Goal: Task Accomplishment & Management: Use online tool/utility

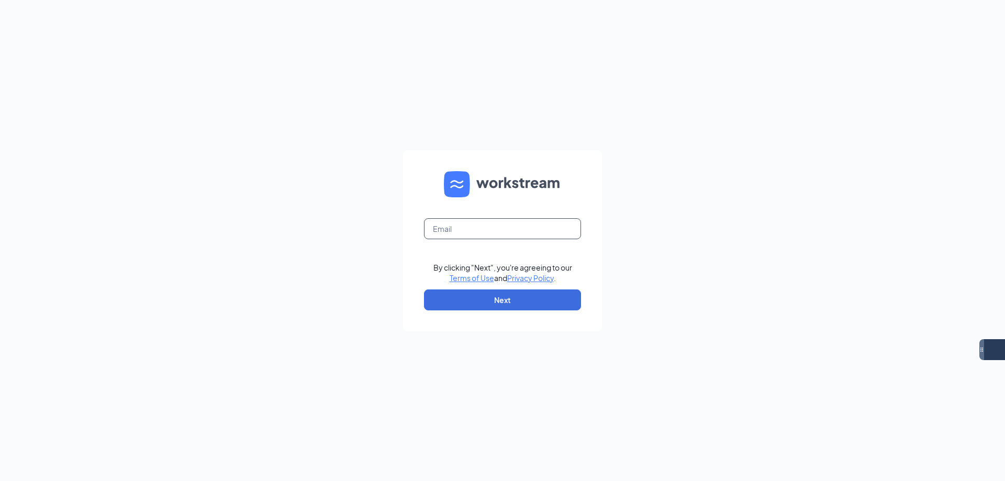
click at [490, 224] on input "text" at bounding box center [502, 228] width 157 height 21
type input "eastmesa.culvers@gmail.com"
click at [503, 290] on button "Next" at bounding box center [502, 300] width 157 height 21
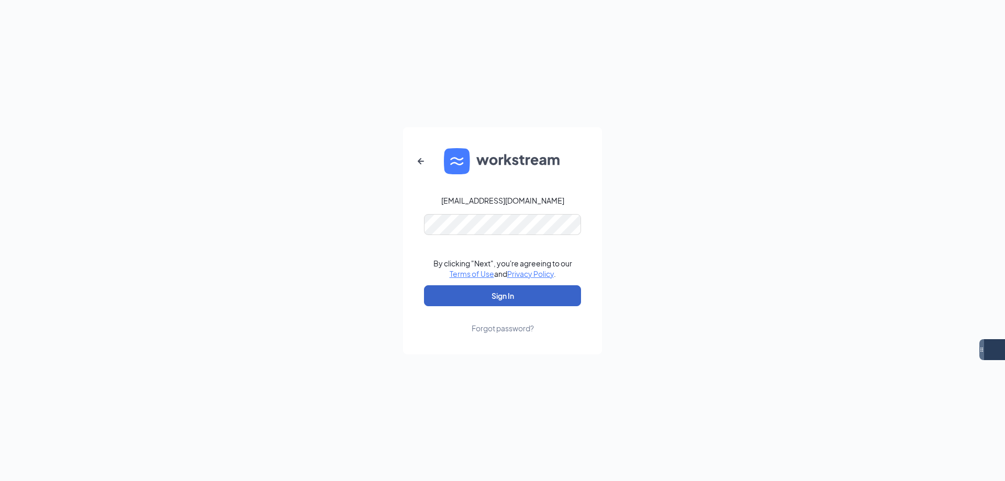
click at [515, 297] on button "Sign In" at bounding box center [502, 295] width 157 height 21
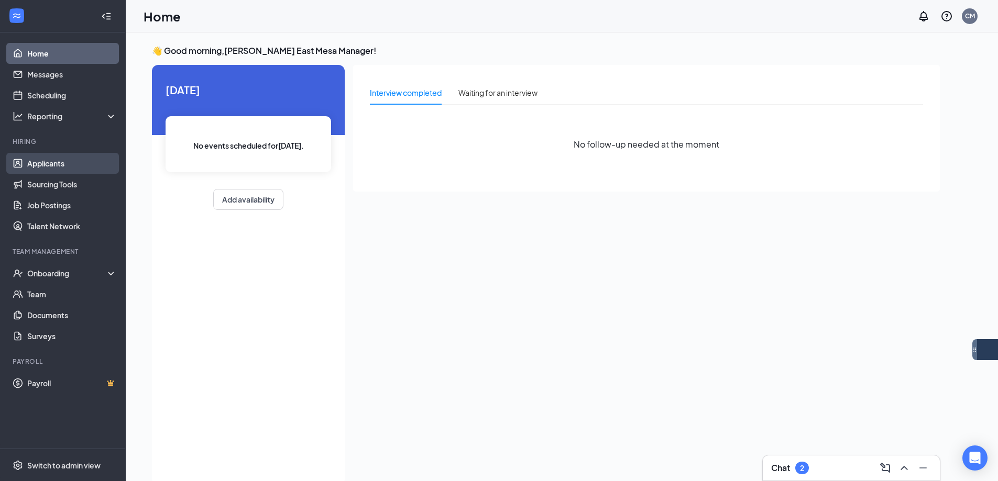
click at [84, 158] on link "Applicants" at bounding box center [72, 163] width 90 height 21
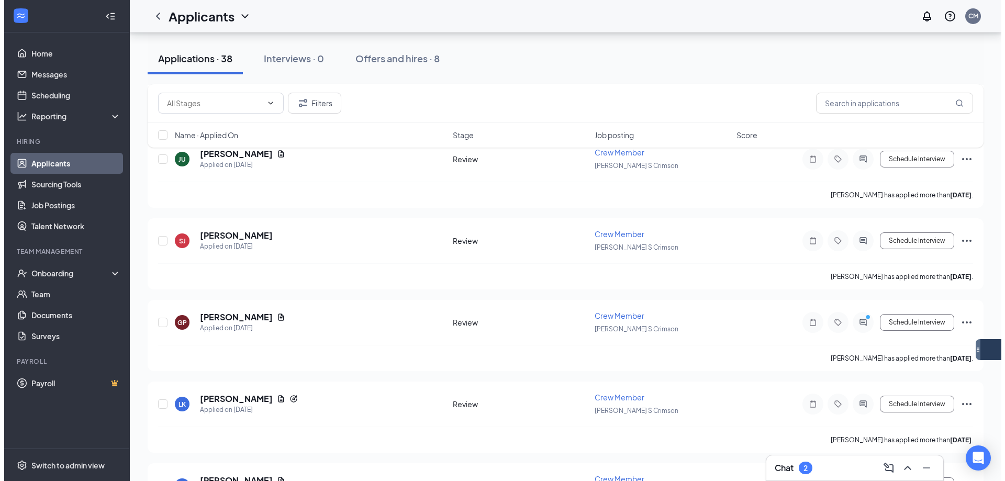
scroll to position [2407, 0]
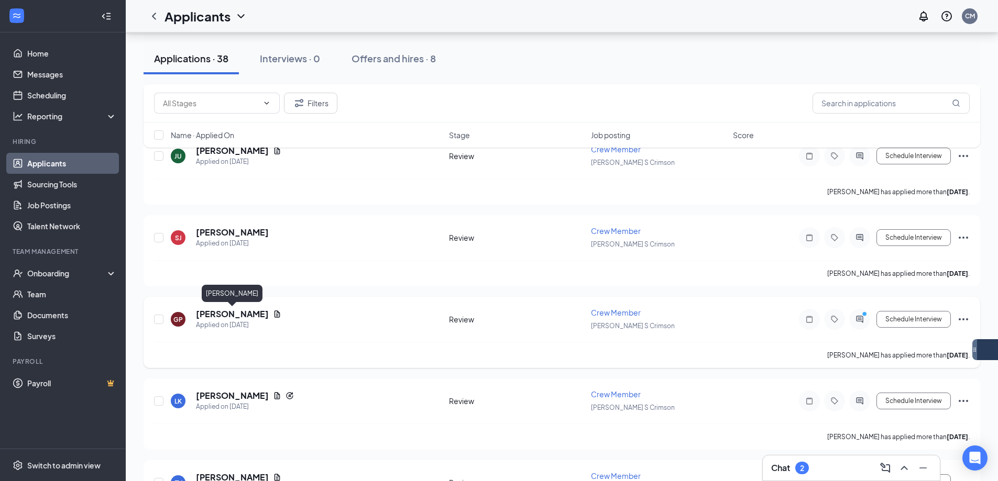
click at [256, 310] on h5 "[PERSON_NAME]" at bounding box center [232, 314] width 73 height 12
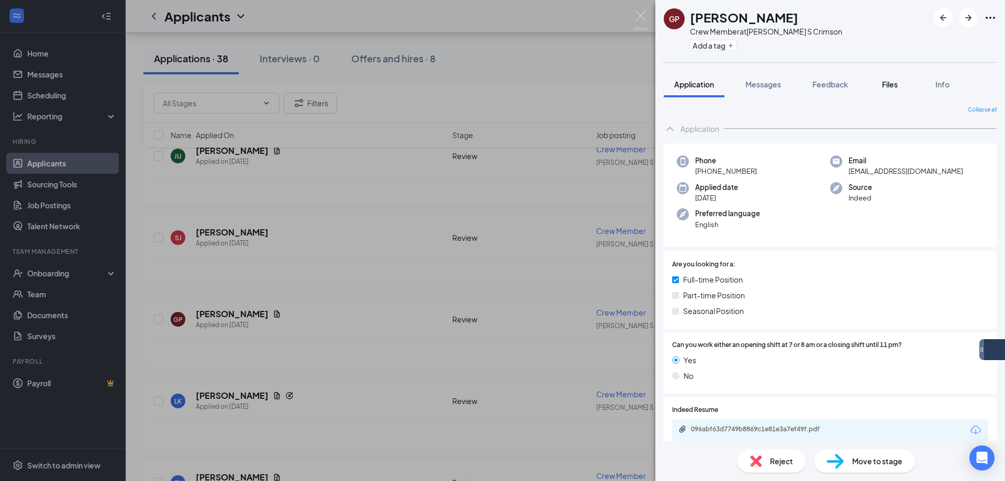
click at [910, 81] on button "Files" at bounding box center [890, 84] width 42 height 26
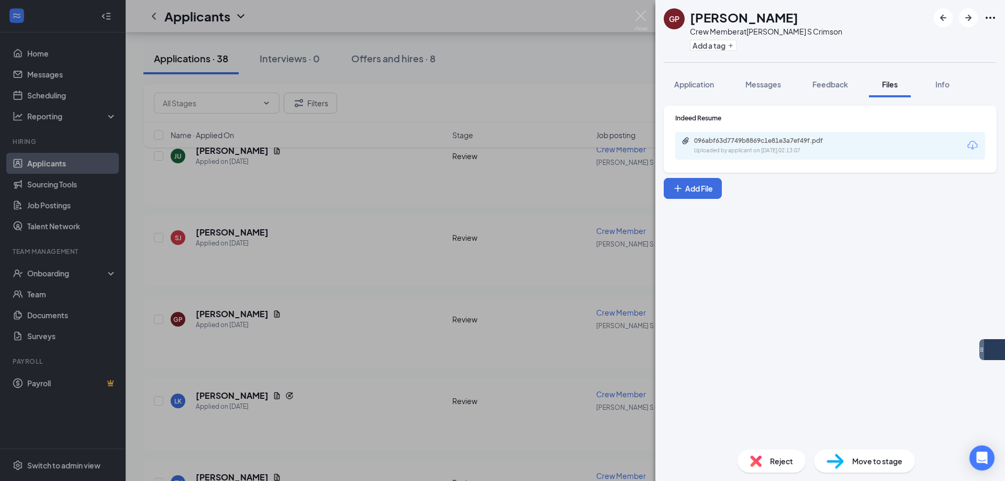
click at [967, 148] on icon "Download" at bounding box center [973, 145] width 13 height 13
click at [568, 216] on div "GP [PERSON_NAME] Crew Member at [PERSON_NAME] S Crimson Add a tag Application M…" at bounding box center [502, 240] width 1005 height 481
